Goal: Task Accomplishment & Management: Manage account settings

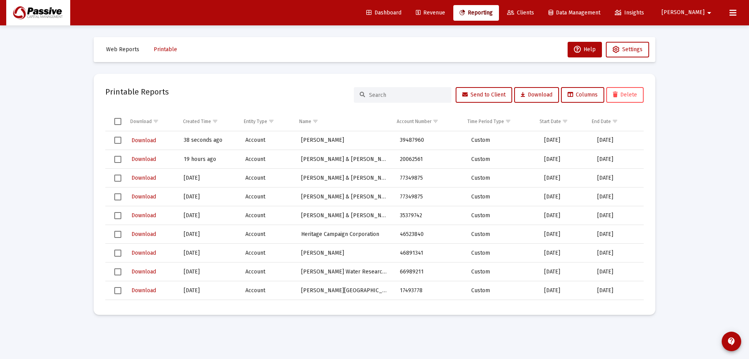
click at [540, 9] on link "Clients" at bounding box center [520, 13] width 39 height 16
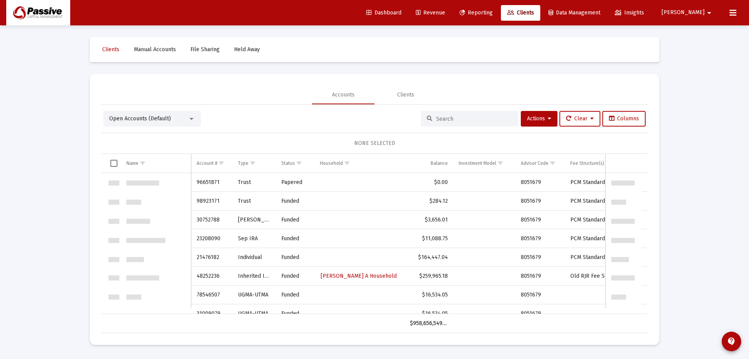
scroll to position [749, 0]
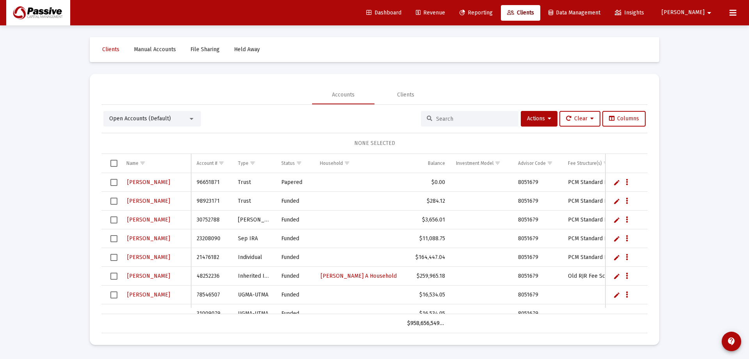
click at [440, 120] on input at bounding box center [474, 118] width 76 height 7
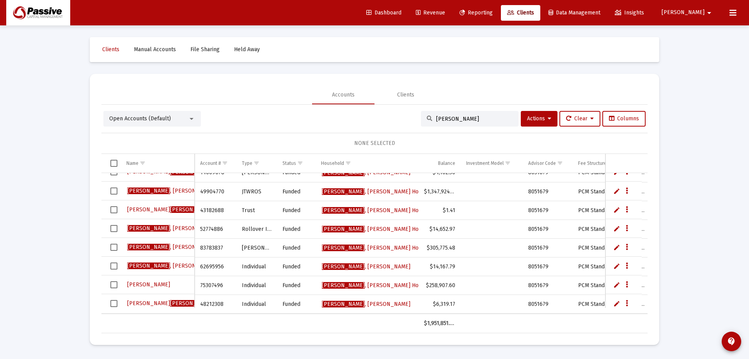
scroll to position [15, 0]
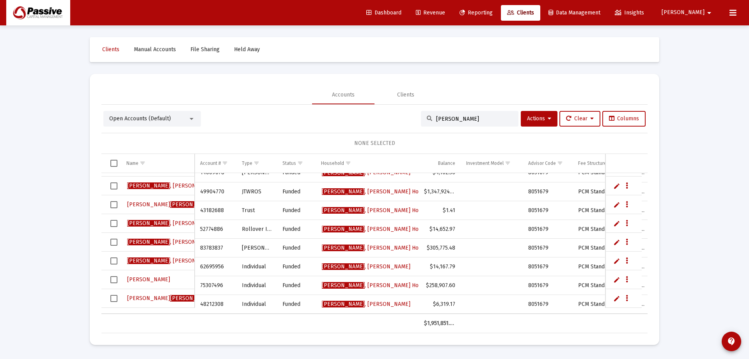
drag, startPoint x: 478, startPoint y: 117, endPoint x: 401, endPoint y: 117, distance: 77.3
click at [402, 117] on div "Open Accounts (Default) [PERSON_NAME] Actions Clear Columns" at bounding box center [374, 119] width 542 height 16
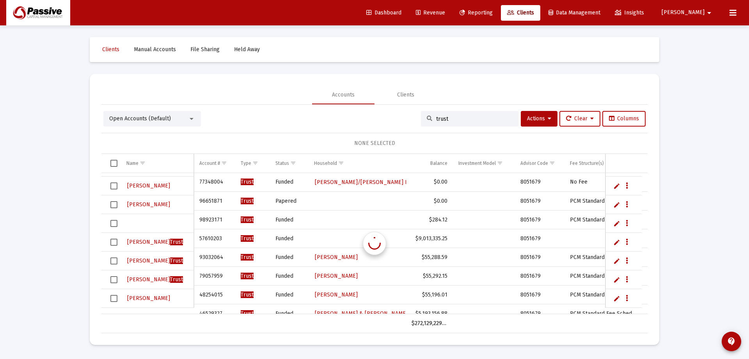
scroll to position [0, 0]
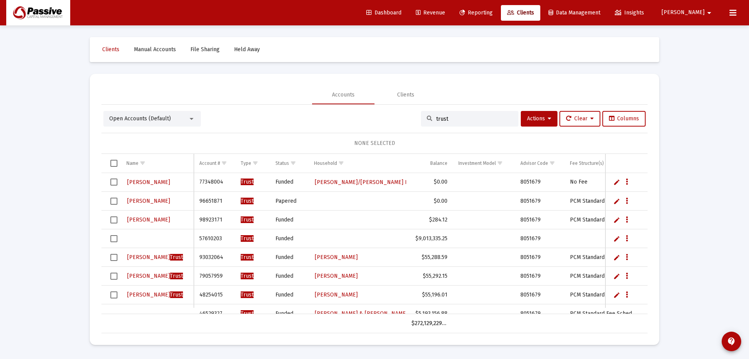
drag, startPoint x: 449, startPoint y: 115, endPoint x: 391, endPoint y: 115, distance: 58.1
click at [402, 116] on div "Open Accounts (Default) trust Actions Clear Columns" at bounding box center [374, 119] width 542 height 16
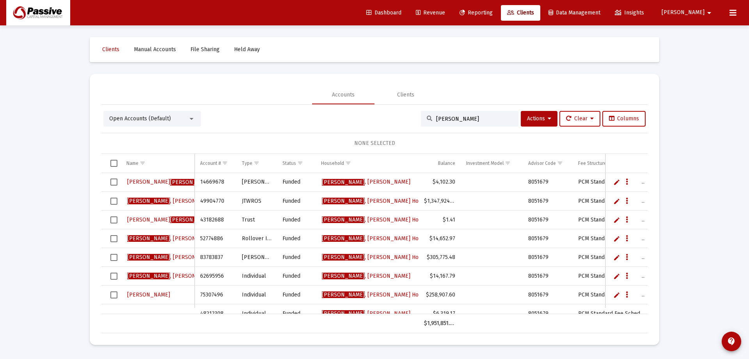
drag, startPoint x: 157, startPoint y: 220, endPoint x: 151, endPoint y: 229, distance: 10.7
click at [151, 229] on td "[PERSON_NAME]" at bounding box center [158, 238] width 74 height 19
drag, startPoint x: 406, startPoint y: 116, endPoint x: 361, endPoint y: 109, distance: 45.9
click at [368, 114] on div "Open Accounts (Default) [PERSON_NAME] Actions Clear Columns" at bounding box center [374, 119] width 542 height 16
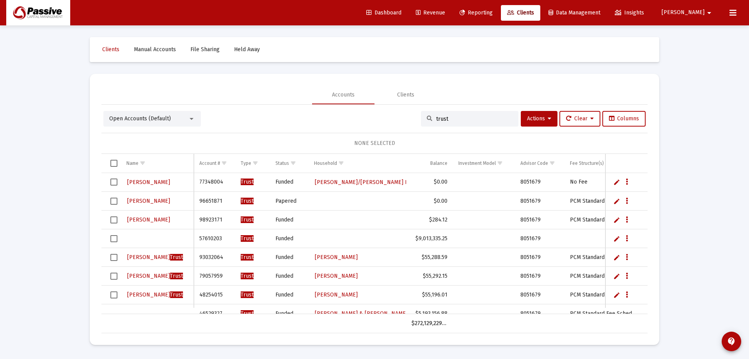
type input "trust"
click at [618, 240] on link "Edit" at bounding box center [616, 238] width 7 height 7
type input "[PERSON_NAME]"
click at [622, 241] on link "Save" at bounding box center [621, 238] width 7 height 7
click at [111, 239] on span "Select row" at bounding box center [113, 238] width 7 height 7
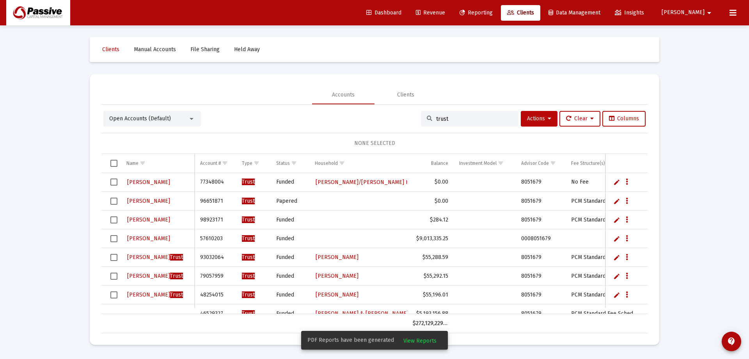
click at [535, 123] on button "Actions" at bounding box center [539, 119] width 37 height 16
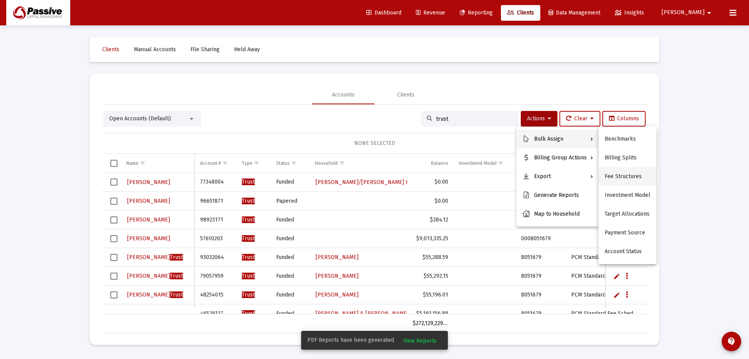
click at [629, 172] on button "Fee Structures" at bounding box center [627, 176] width 58 height 19
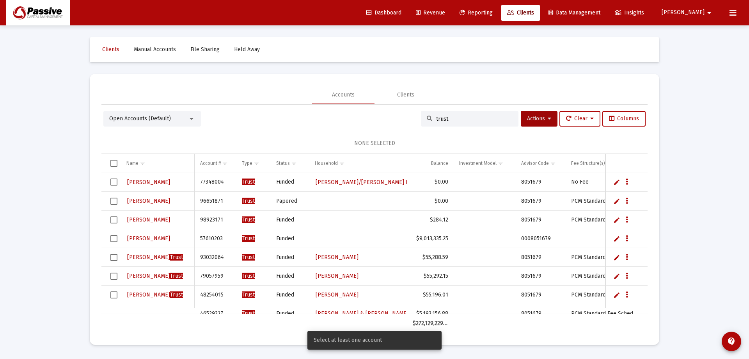
click at [114, 241] on span "Select row" at bounding box center [113, 238] width 7 height 7
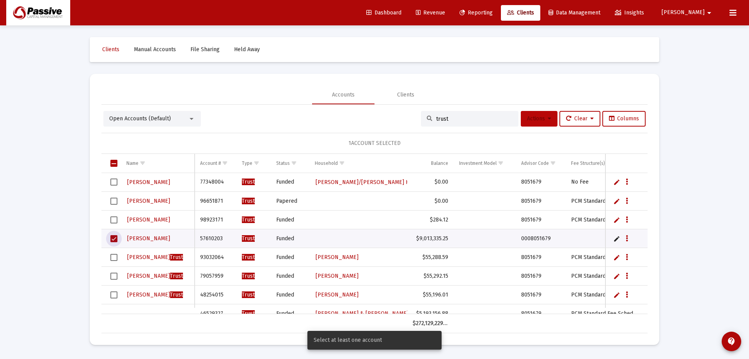
click at [538, 120] on span "Actions" at bounding box center [539, 118] width 24 height 7
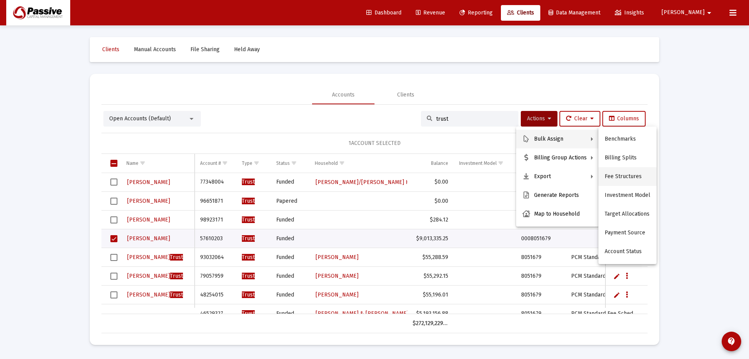
click at [622, 174] on button "Fee Structures" at bounding box center [627, 176] width 58 height 19
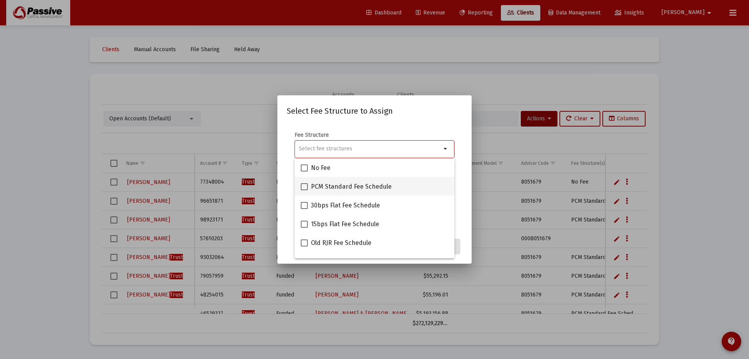
click at [307, 187] on span at bounding box center [304, 186] width 7 height 7
click at [304, 190] on input "PCM Standard Fee Schedule" at bounding box center [304, 190] width 0 height 0
checkbox input "true"
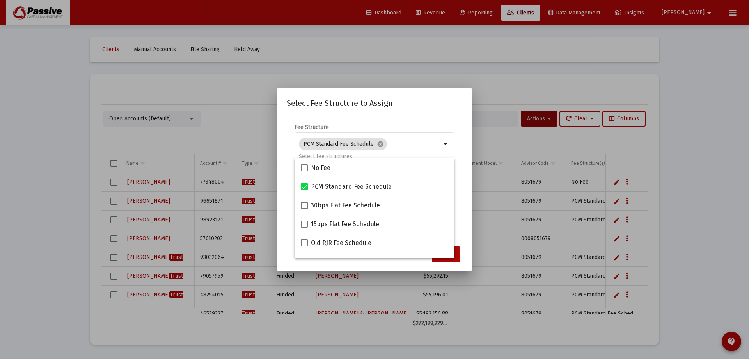
click at [468, 233] on mat-dialog-content "Fee Structure PCM Standard Fee Schedule cancel arrow_drop_down Notes You are as…" at bounding box center [374, 178] width 194 height 126
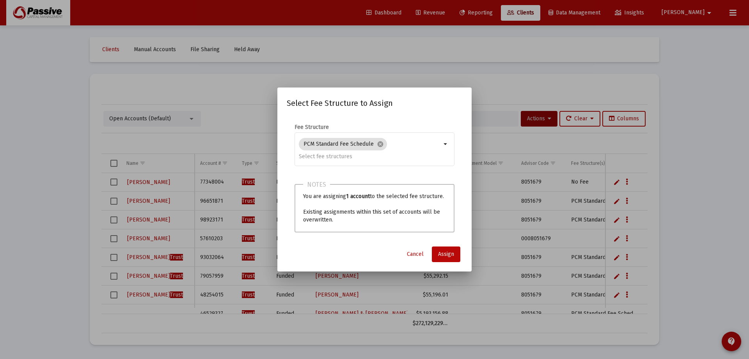
click at [452, 253] on span "Assign" at bounding box center [446, 253] width 16 height 7
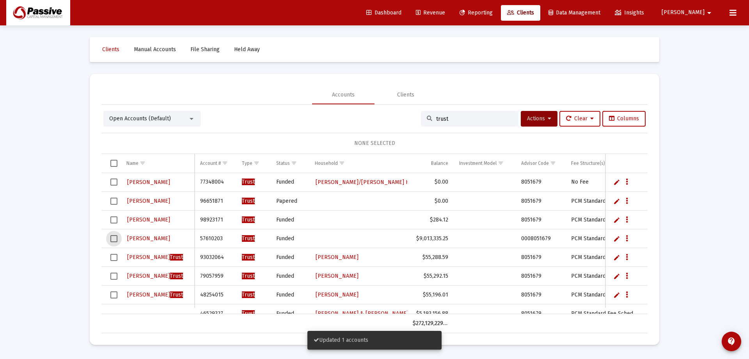
click at [113, 240] on span "Select row" at bounding box center [113, 238] width 7 height 7
click at [531, 116] on span "Actions" at bounding box center [539, 118] width 24 height 7
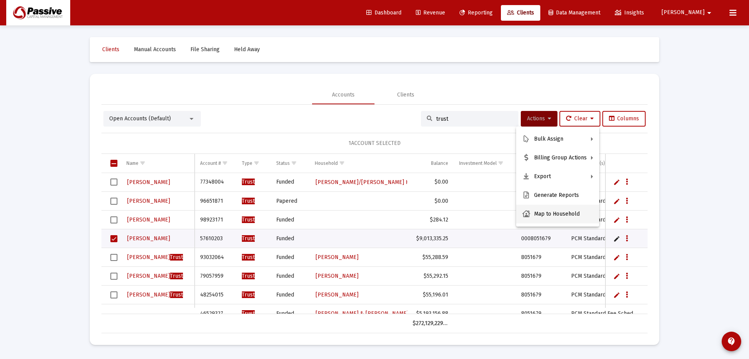
click at [549, 215] on button "Map to Household" at bounding box center [557, 213] width 83 height 19
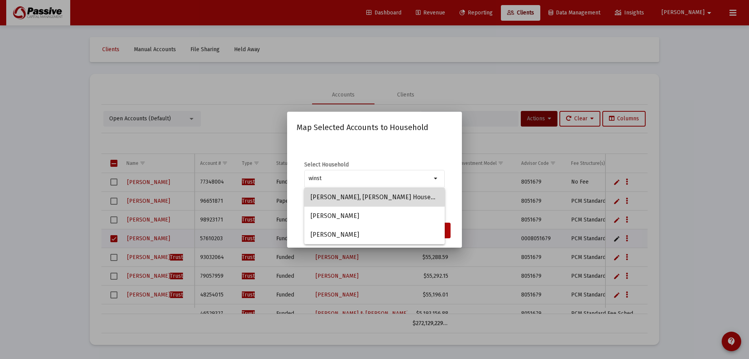
click at [344, 196] on span "[PERSON_NAME], [PERSON_NAME] Household" at bounding box center [375, 197] width 128 height 19
type input "[PERSON_NAME], [PERSON_NAME] Household"
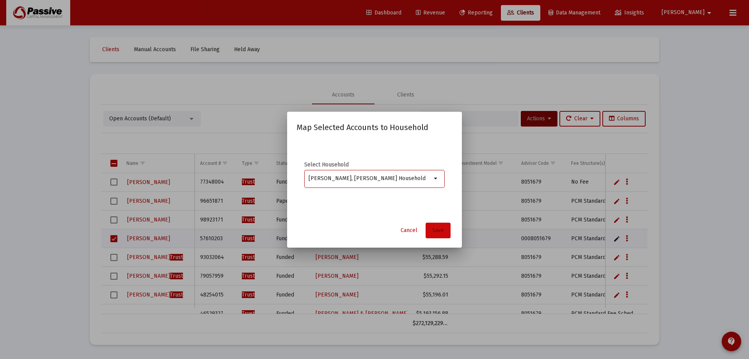
click at [437, 227] on span "Save" at bounding box center [438, 230] width 12 height 7
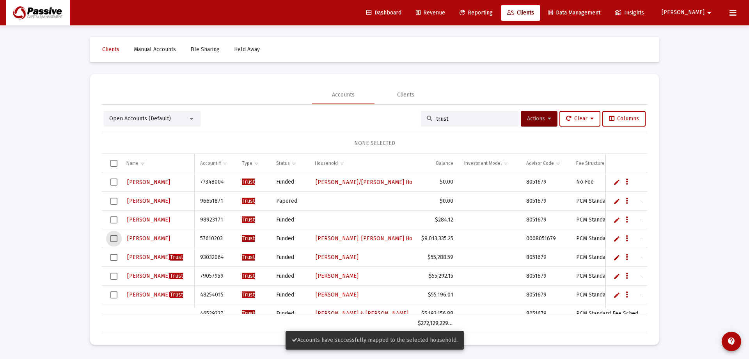
click at [113, 237] on span "Select row" at bounding box center [113, 238] width 7 height 7
click at [530, 118] on span "Actions" at bounding box center [539, 118] width 24 height 7
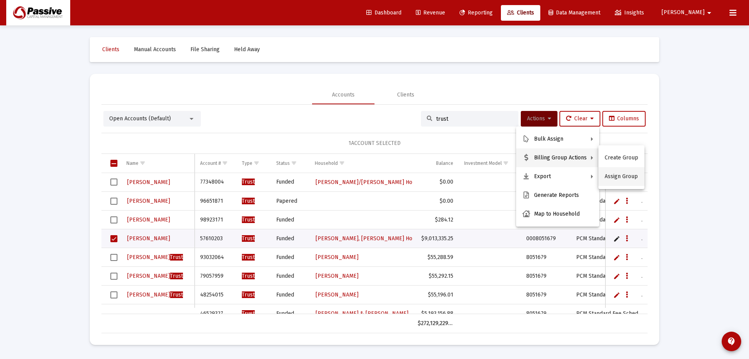
click at [629, 174] on button "Assign Group" at bounding box center [621, 176] width 46 height 19
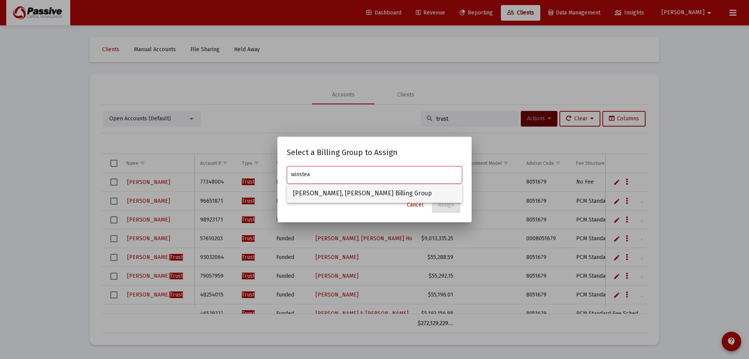
click at [375, 198] on span "[PERSON_NAME], [PERSON_NAME] Billing Group" at bounding box center [374, 193] width 163 height 19
type input "[PERSON_NAME], [PERSON_NAME] Billing Group"
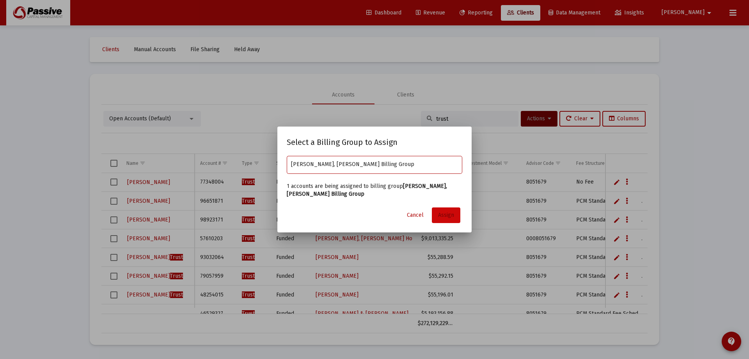
click at [443, 210] on button "Assign" at bounding box center [446, 215] width 28 height 16
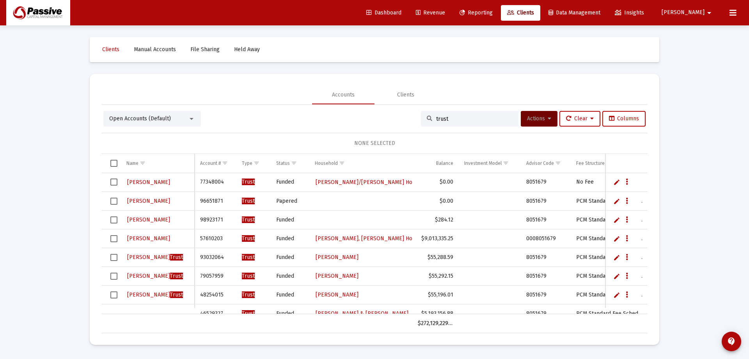
drag, startPoint x: 467, startPoint y: 120, endPoint x: 383, endPoint y: 121, distance: 84.3
click at [384, 121] on div "Open Accounts (Default) trust Actions Clear Columns" at bounding box center [374, 119] width 542 height 16
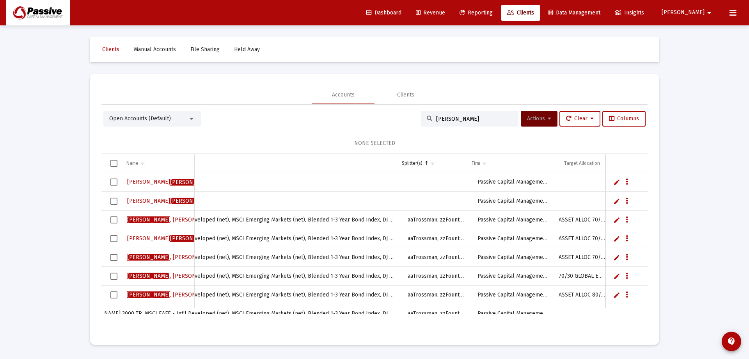
scroll to position [0, 499]
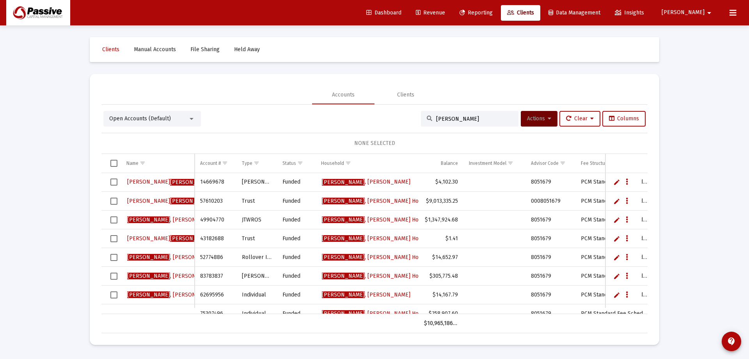
type input "[PERSON_NAME]"
click at [114, 201] on span "Select row" at bounding box center [113, 200] width 7 height 7
click at [114, 183] on span "Select row" at bounding box center [113, 181] width 7 height 7
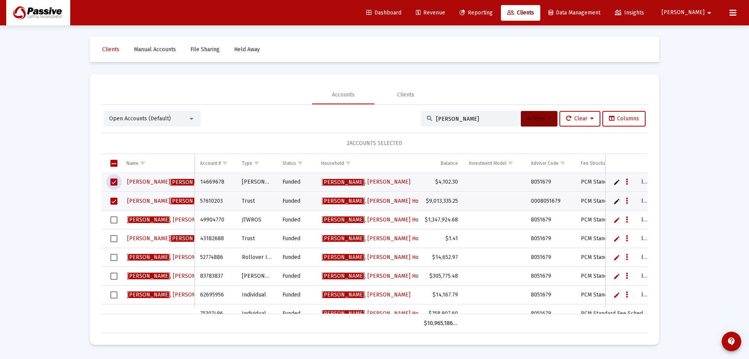
click at [531, 117] on span "Actions" at bounding box center [539, 118] width 24 height 7
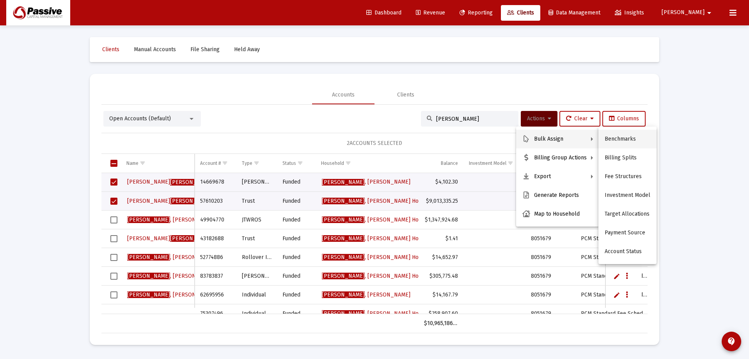
click at [634, 140] on button "Benchmarks" at bounding box center [627, 139] width 58 height 19
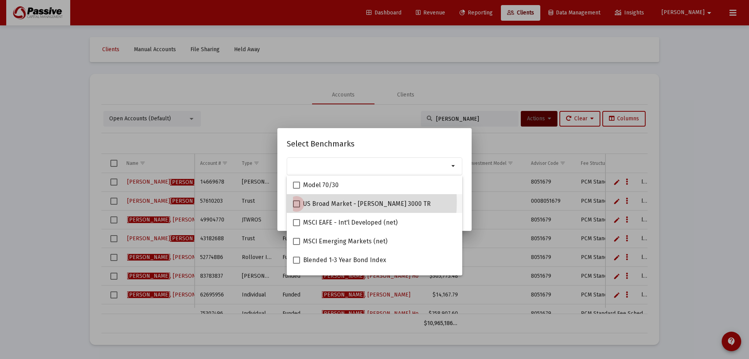
click at [297, 201] on span at bounding box center [296, 203] width 7 height 7
click at [297, 207] on input "US Broad Market - [PERSON_NAME] 3000 TR" at bounding box center [296, 207] width 0 height 0
checkbox input "true"
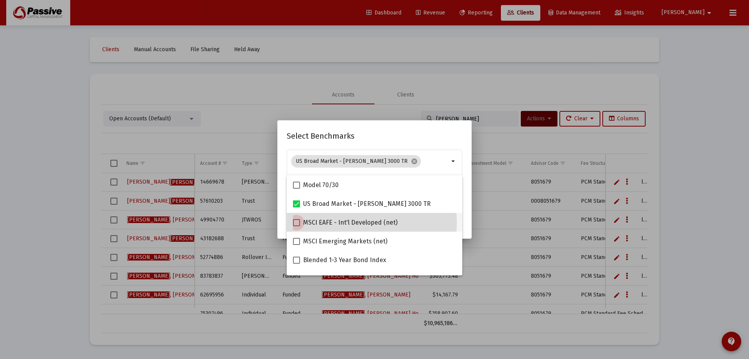
click at [298, 223] on span at bounding box center [296, 222] width 7 height 7
click at [297, 226] on input "MSCI EAFE - Int'l Developed (net)" at bounding box center [296, 226] width 0 height 0
checkbox input "true"
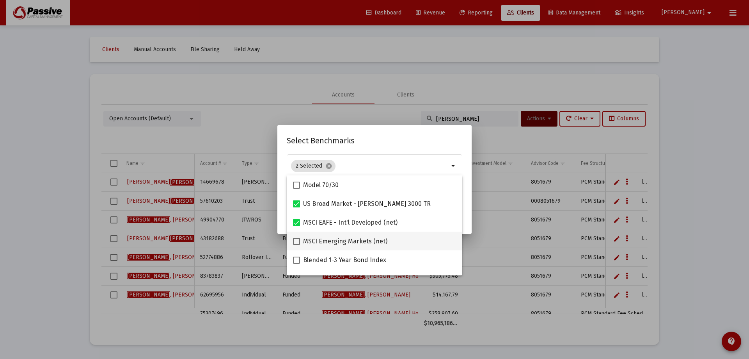
click at [296, 242] on span at bounding box center [296, 241] width 7 height 7
click at [296, 245] on input "MSCI Emerging Markets (net)" at bounding box center [296, 245] width 0 height 0
checkbox input "true"
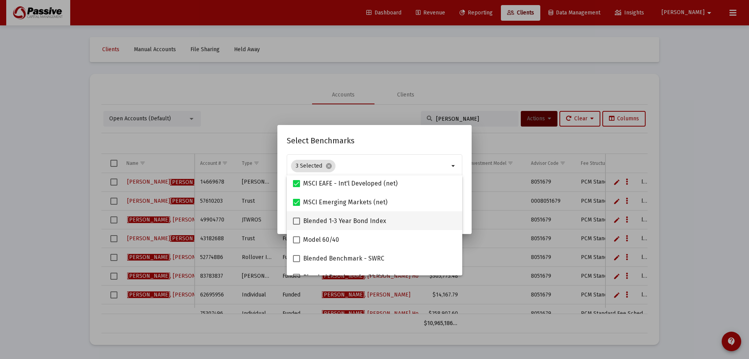
click at [293, 224] on span at bounding box center [296, 220] width 7 height 7
click at [296, 224] on input "Blended 1-3 Year Bond Index" at bounding box center [296, 224] width 0 height 0
checkbox input "true"
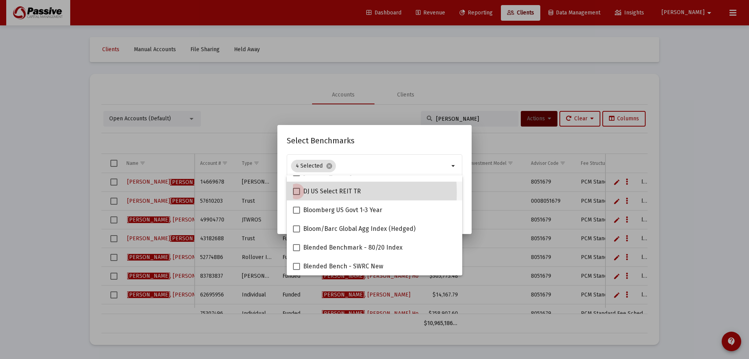
click at [297, 192] on span at bounding box center [296, 191] width 7 height 7
click at [297, 195] on input "DJ US Select REIT TR" at bounding box center [296, 195] width 0 height 0
checkbox input "true"
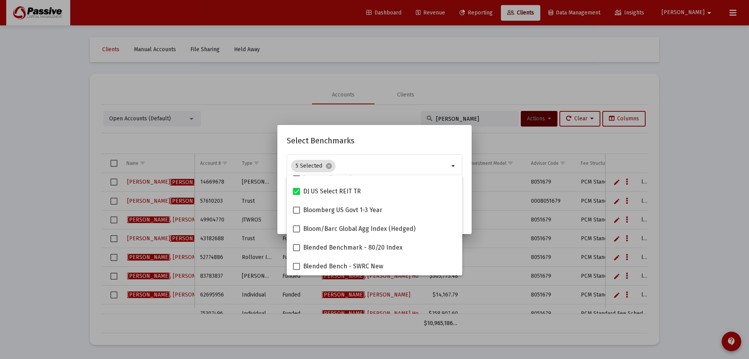
click at [468, 217] on mat-dialog-container "Select Benchmarks 5 Selected cancel arrow_drop_down Assigns benchmark to 2 sele…" at bounding box center [374, 179] width 194 height 109
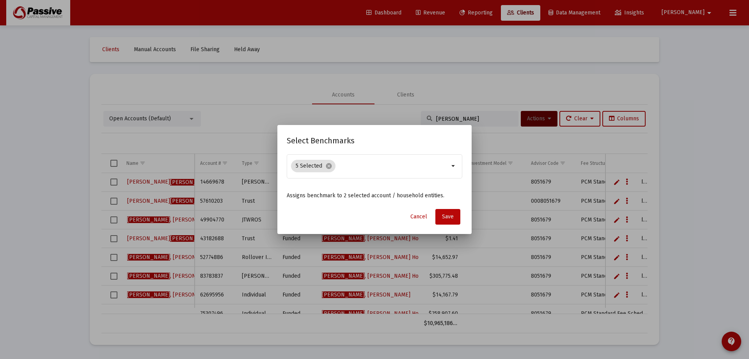
click at [443, 217] on span "Save" at bounding box center [448, 216] width 12 height 7
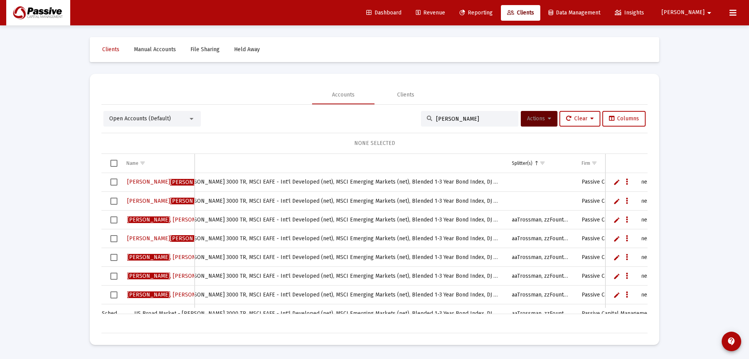
click at [116, 198] on span "Select row" at bounding box center [113, 200] width 7 height 7
click at [115, 182] on span "Select row" at bounding box center [113, 181] width 7 height 7
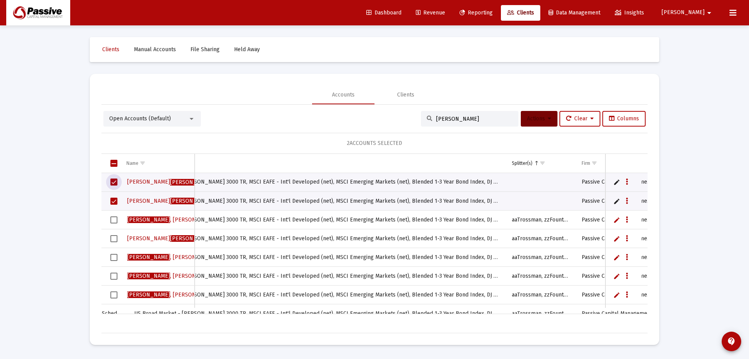
click at [548, 121] on icon at bounding box center [550, 118] width 4 height 5
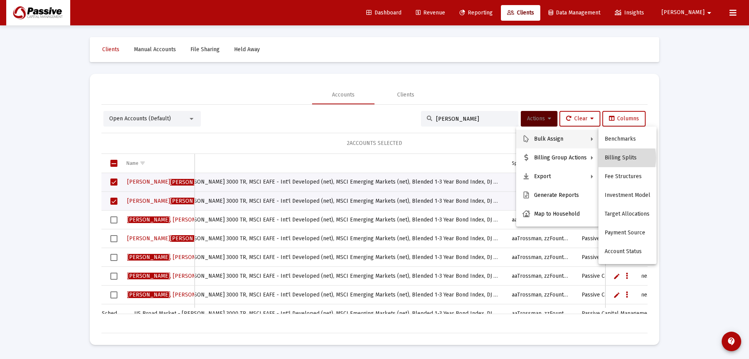
click at [615, 158] on button "Billing Splits" at bounding box center [627, 157] width 58 height 19
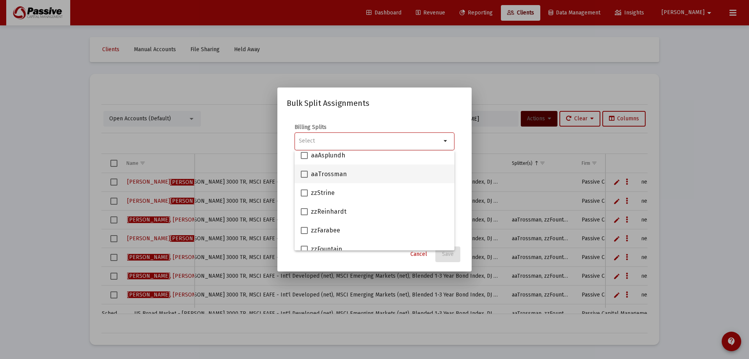
click at [304, 174] on span at bounding box center [304, 173] width 7 height 7
click at [304, 178] on input "aaTrossman" at bounding box center [304, 178] width 0 height 0
checkbox input "true"
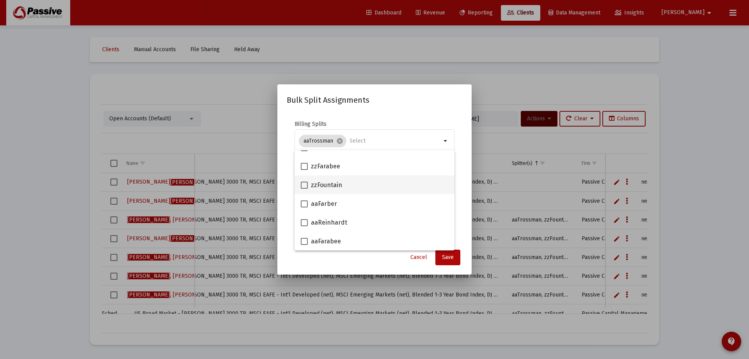
click at [303, 185] on span at bounding box center [304, 184] width 7 height 7
click at [304, 188] on input "zzFountain" at bounding box center [304, 188] width 0 height 0
checkbox input "true"
click at [454, 258] on button "Save" at bounding box center [447, 257] width 25 height 16
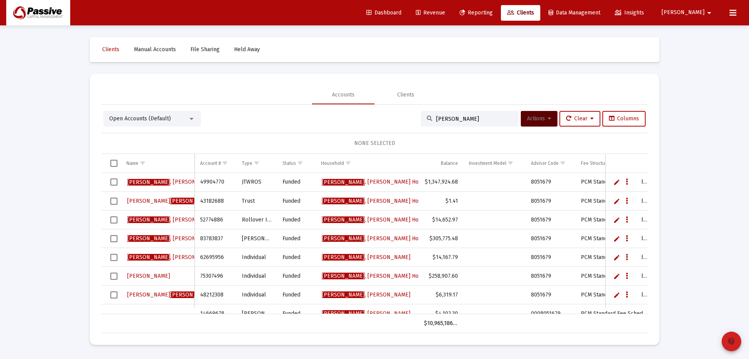
click at [727, 341] on mat-icon "contact_support" at bounding box center [731, 340] width 9 height 9
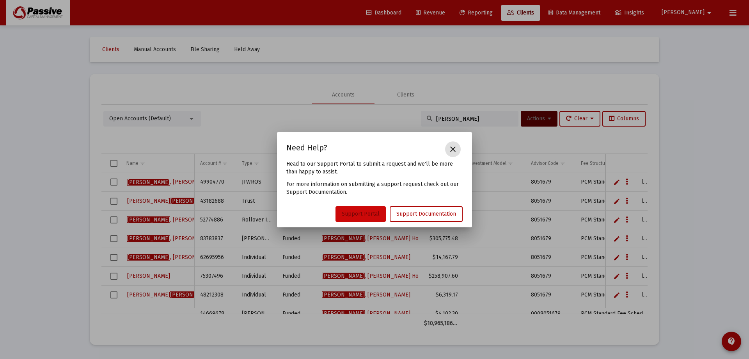
click at [348, 214] on span "Support Portal" at bounding box center [361, 213] width 38 height 7
click at [369, 217] on link "Support Portal" at bounding box center [361, 214] width 50 height 16
